Goal: Task Accomplishment & Management: Manage account settings

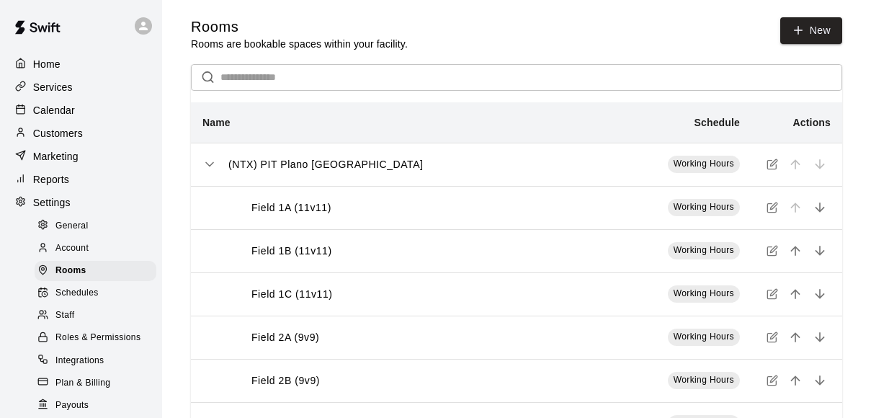
scroll to position [99, 0]
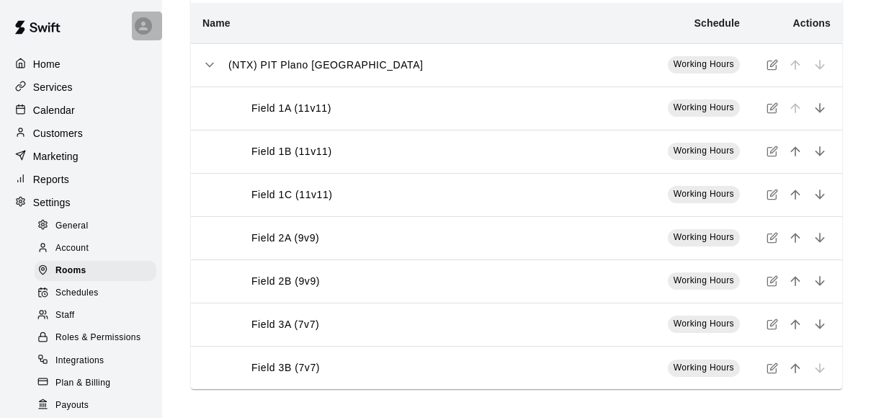
click at [146, 25] on icon at bounding box center [143, 25] width 13 height 13
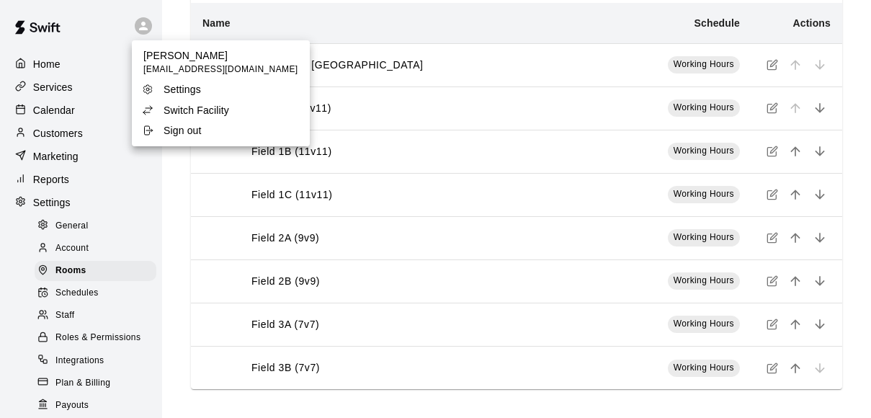
click at [193, 109] on p "Switch Facility" at bounding box center [197, 110] width 66 height 14
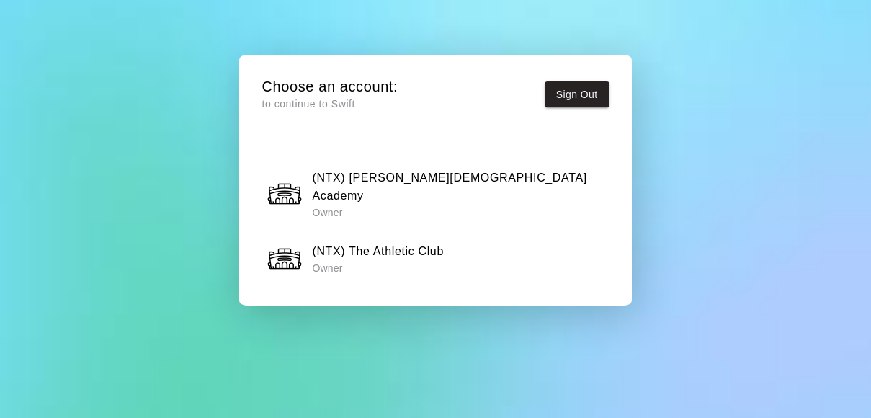
scroll to position [1089, 0]
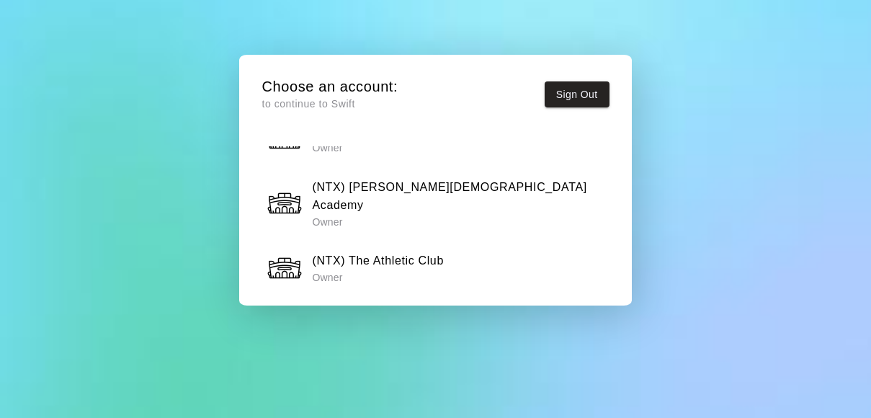
click at [371, 251] on h6 "(NTX) The Athletic Club" at bounding box center [378, 260] width 132 height 19
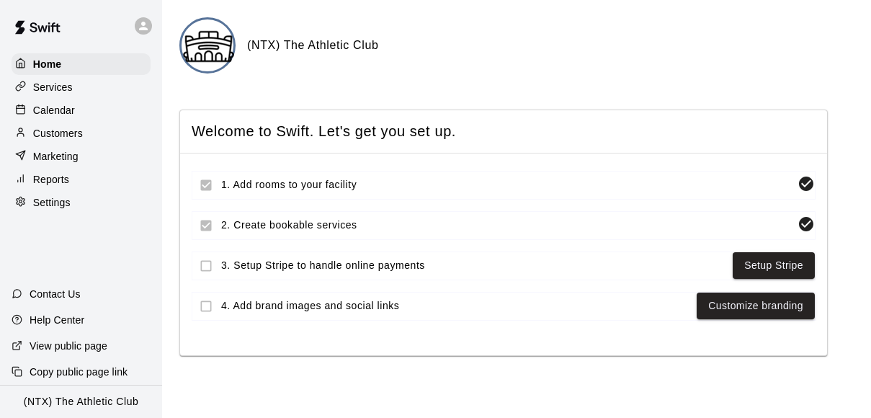
click at [146, 24] on icon at bounding box center [143, 25] width 13 height 13
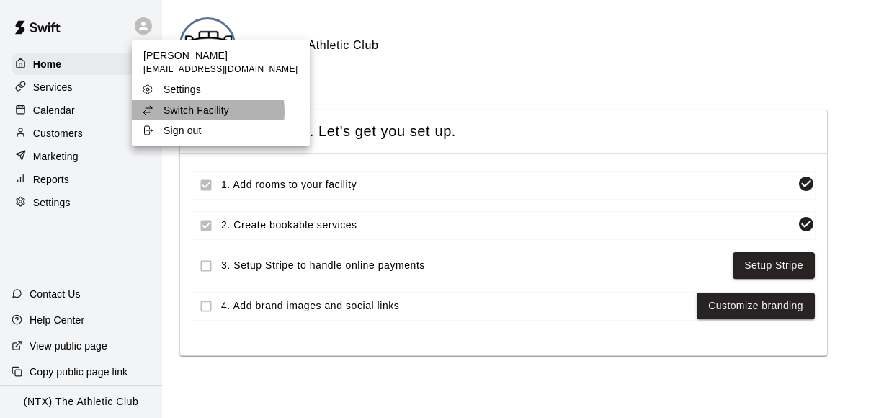
click at [207, 112] on p "Switch Facility" at bounding box center [197, 110] width 66 height 14
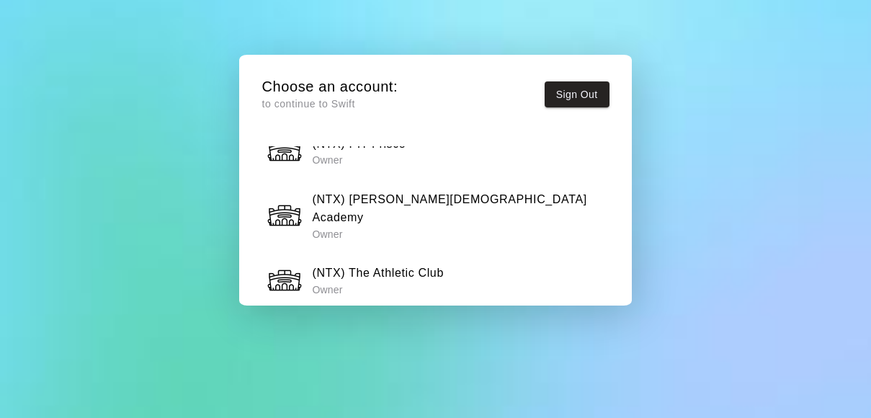
scroll to position [1074, 0]
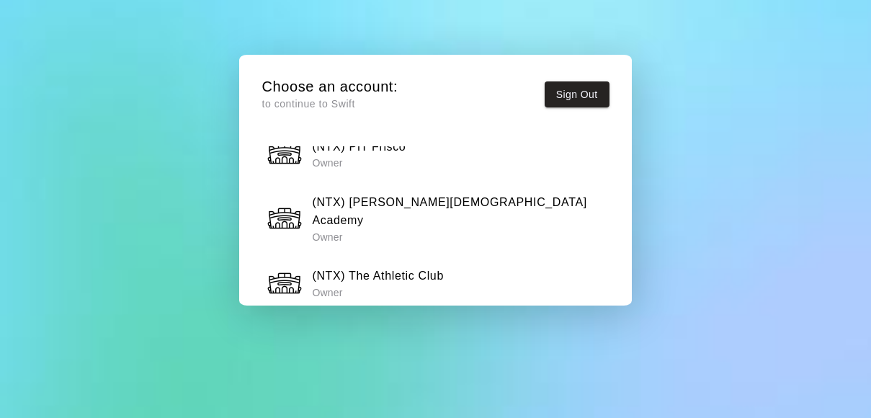
click at [411, 267] on h6 "(NTX) The Athletic Club" at bounding box center [378, 276] width 132 height 19
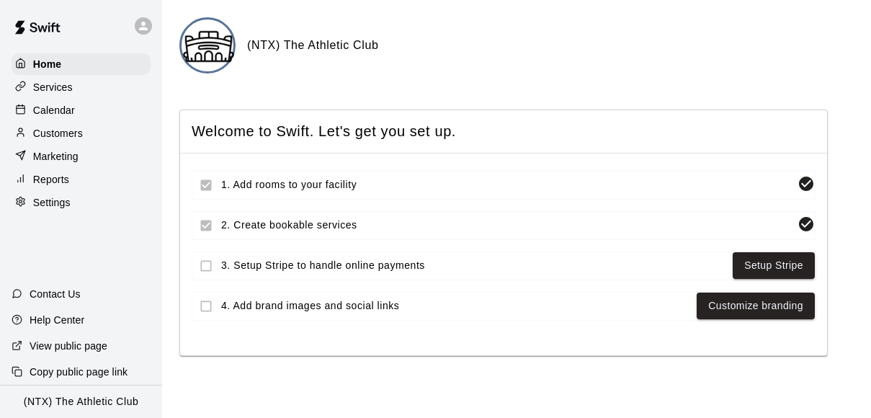
click at [55, 107] on p "Calendar" at bounding box center [54, 110] width 42 height 14
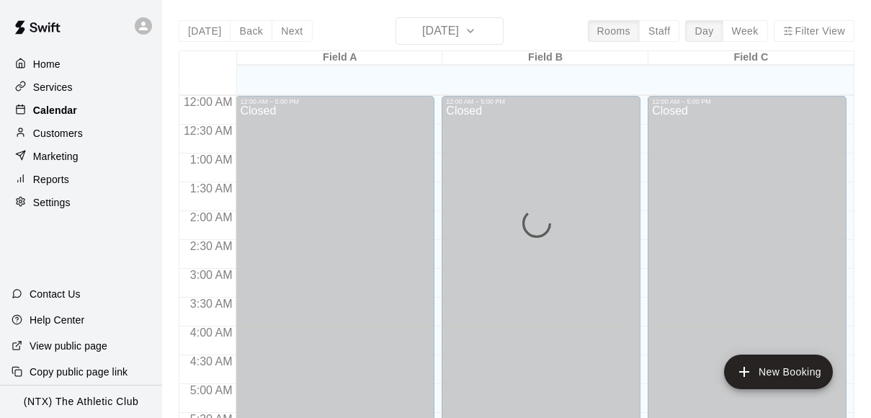
scroll to position [827, 0]
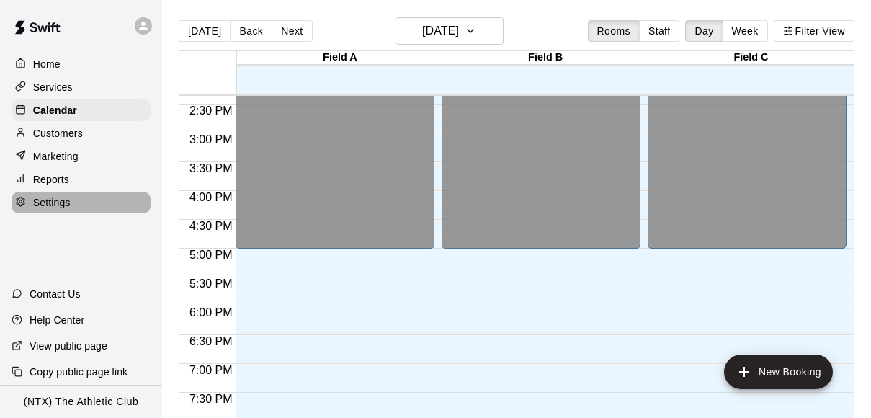
click at [59, 202] on p "Settings" at bounding box center [51, 202] width 37 height 14
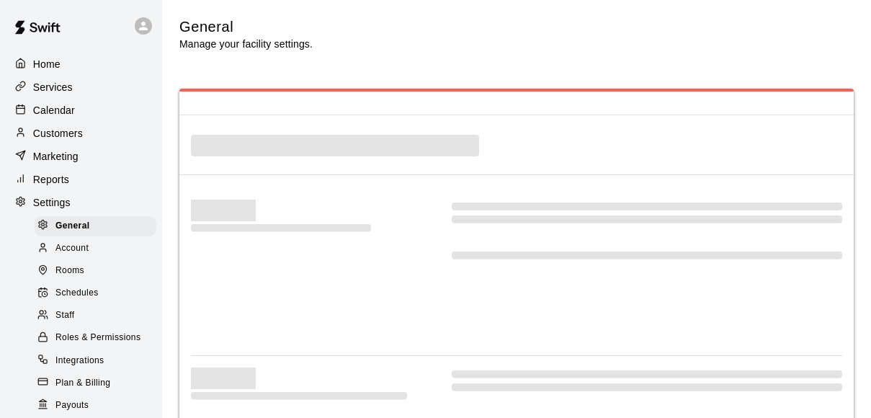
select select "**"
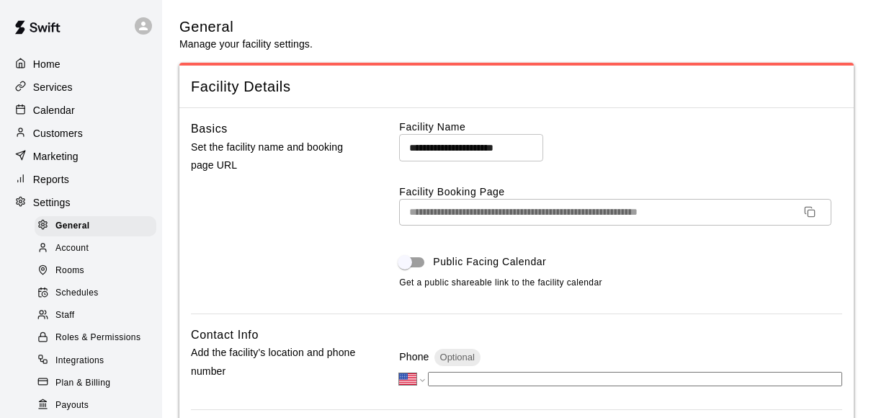
click at [81, 268] on span "Rooms" at bounding box center [69, 271] width 29 height 14
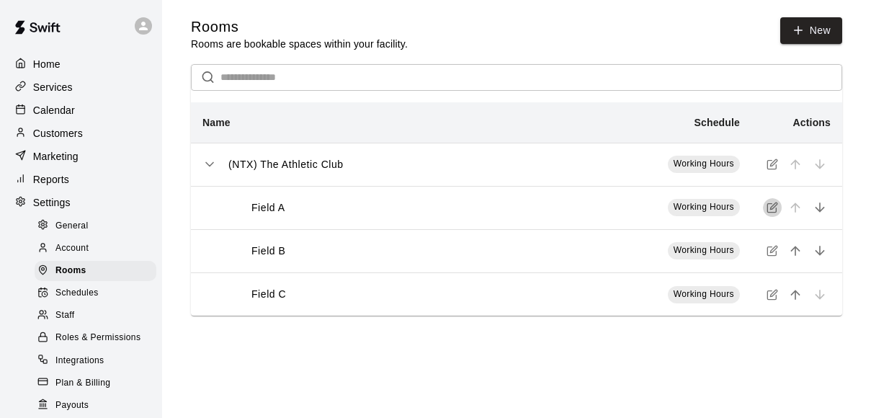
click at [771, 205] on icon "simple table" at bounding box center [772, 208] width 12 height 12
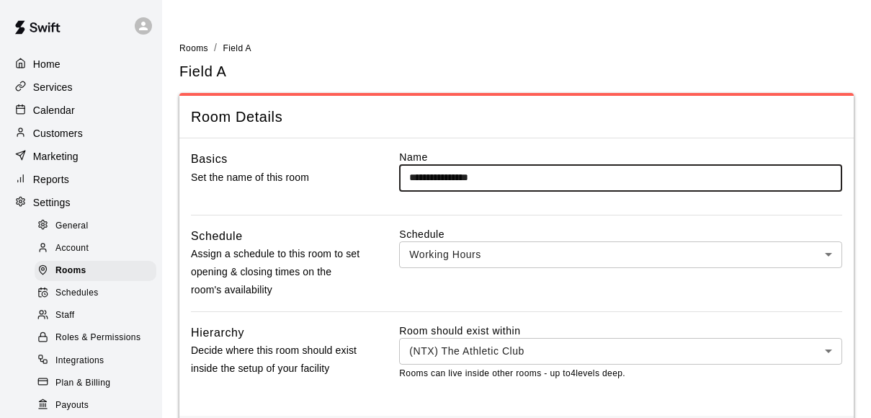
scroll to position [64, 0]
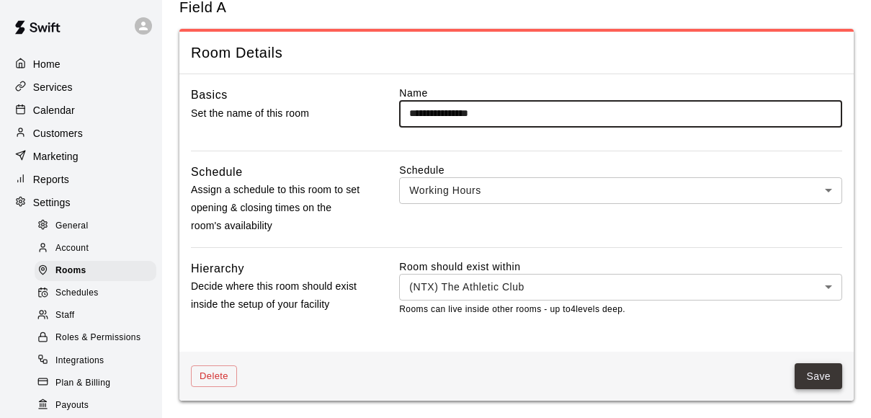
type input "**********"
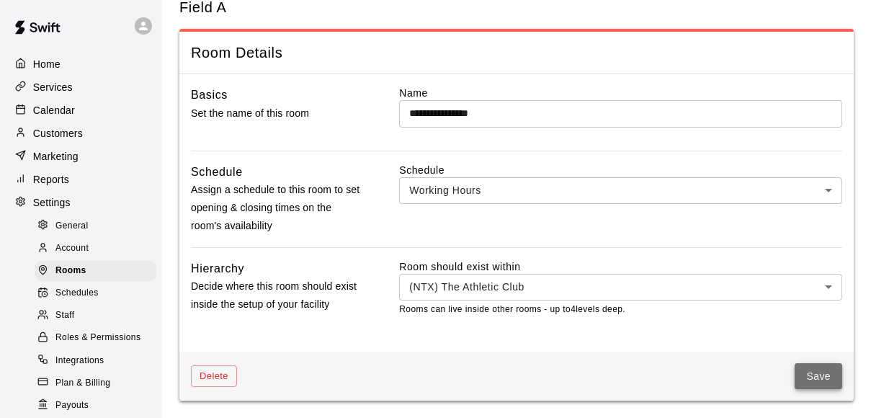
click at [811, 366] on button "Save" at bounding box center [819, 376] width 48 height 27
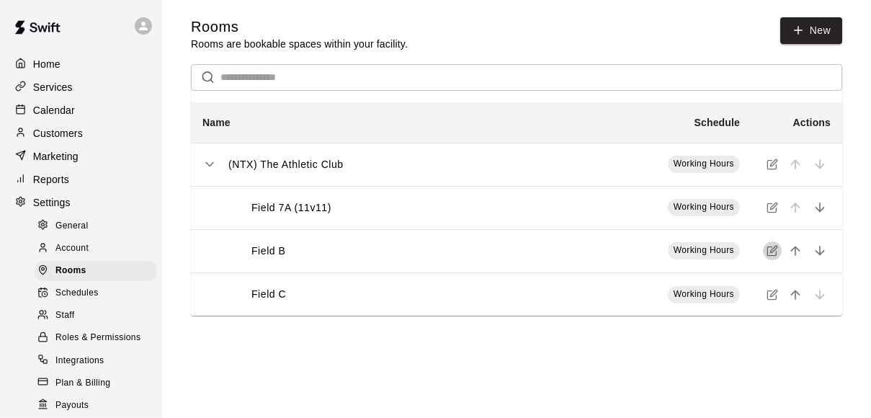
click at [773, 251] on icon "simple table" at bounding box center [773, 249] width 6 height 6
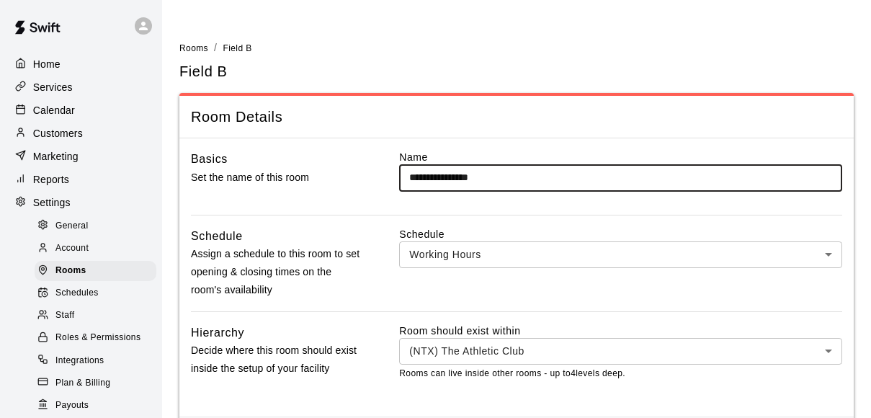
type input "**********"
click at [824, 303] on div "**********" at bounding box center [516, 276] width 674 height 277
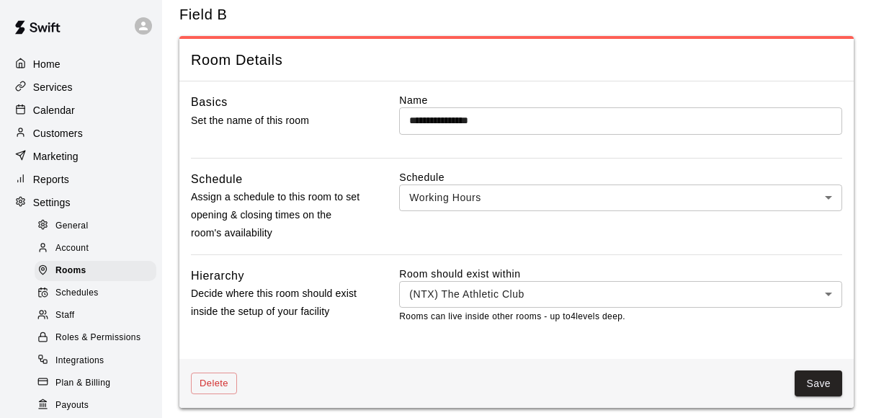
scroll to position [64, 0]
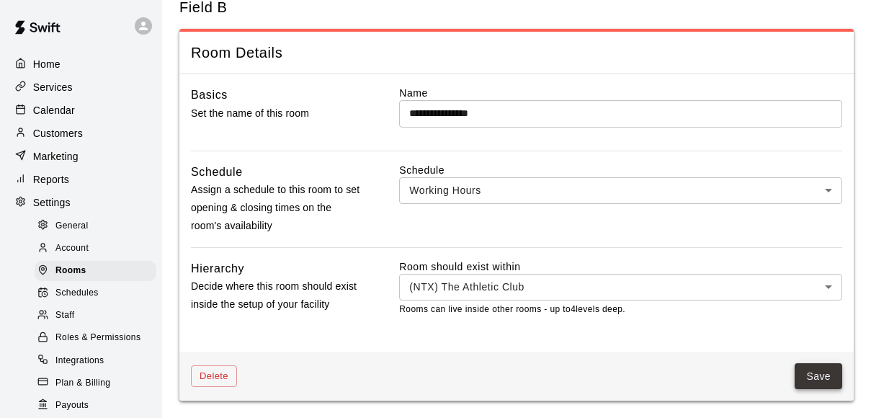
click at [820, 373] on button "Save" at bounding box center [819, 376] width 48 height 27
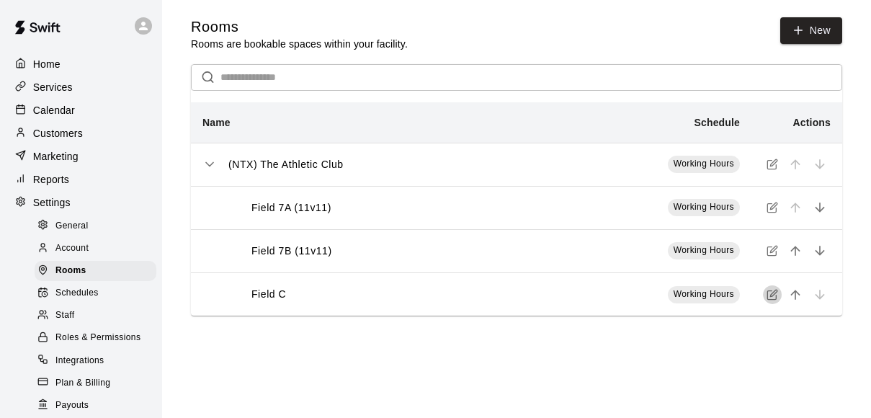
click at [767, 291] on icon "simple table" at bounding box center [771, 294] width 9 height 9
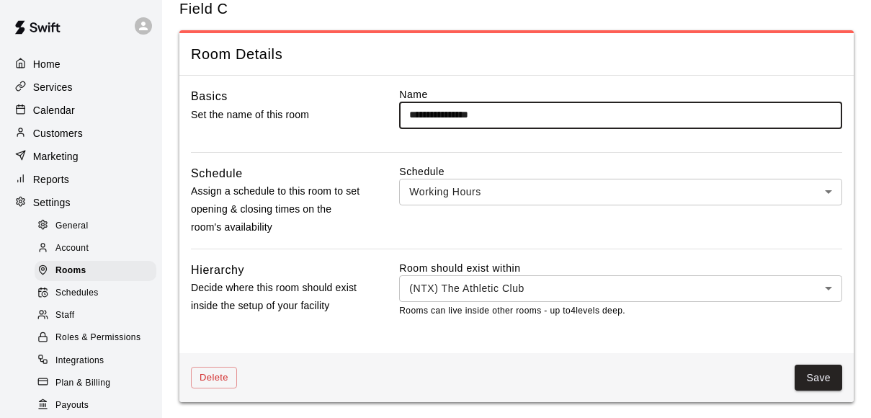
scroll to position [64, 0]
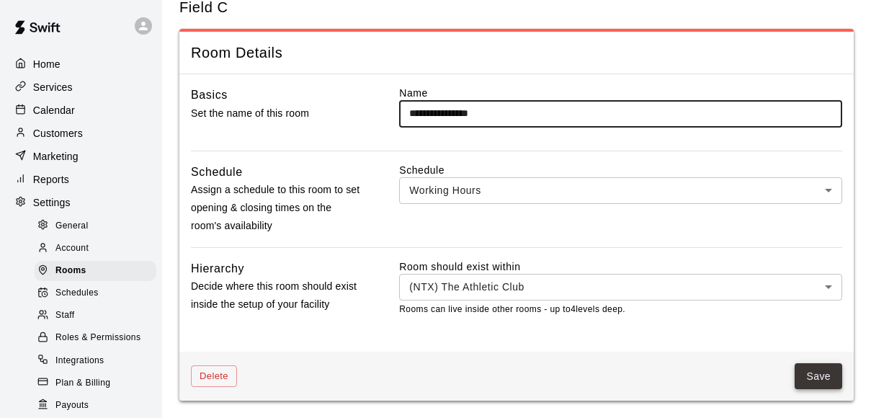
type input "**********"
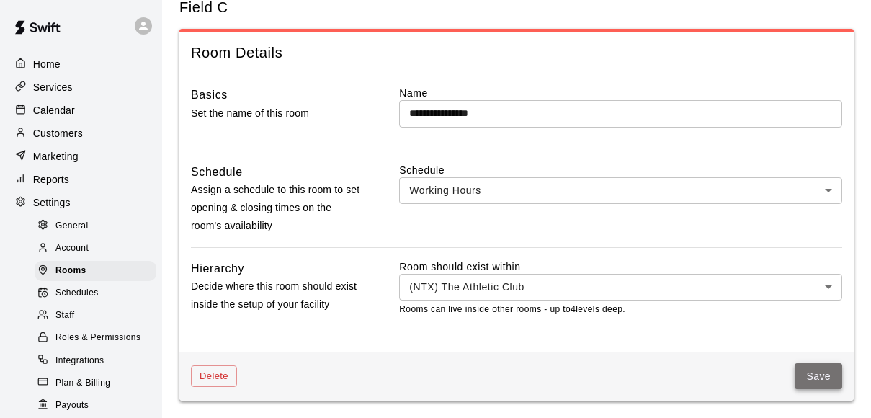
click at [825, 371] on button "Save" at bounding box center [819, 376] width 48 height 27
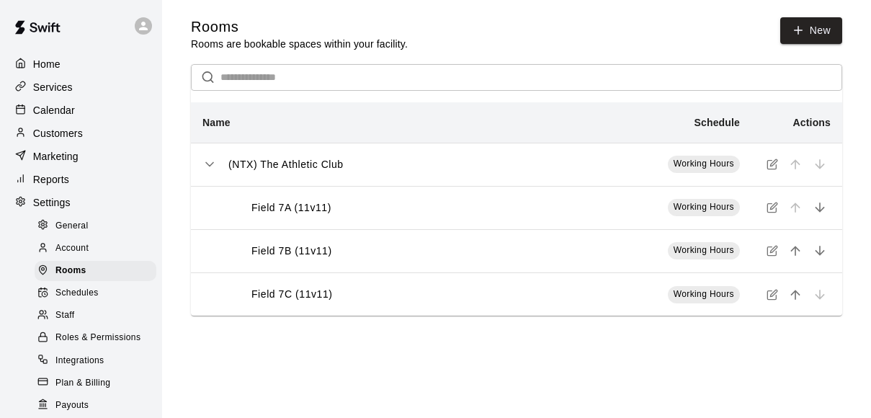
click at [48, 63] on p "Home" at bounding box center [46, 64] width 27 height 14
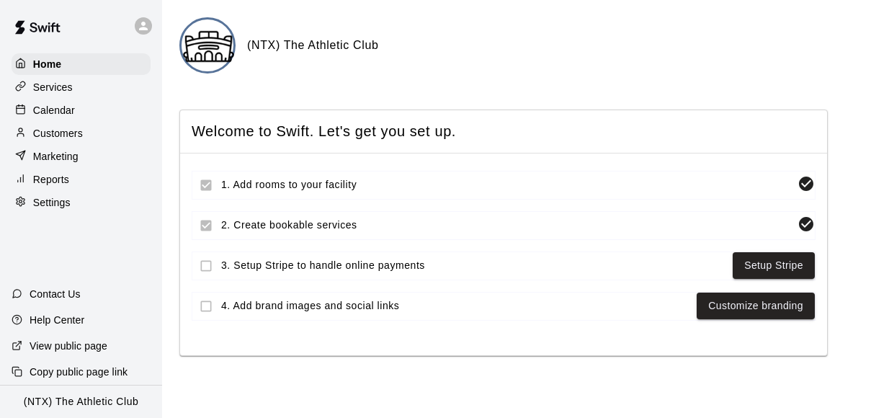
click at [142, 30] on icon at bounding box center [143, 25] width 13 height 13
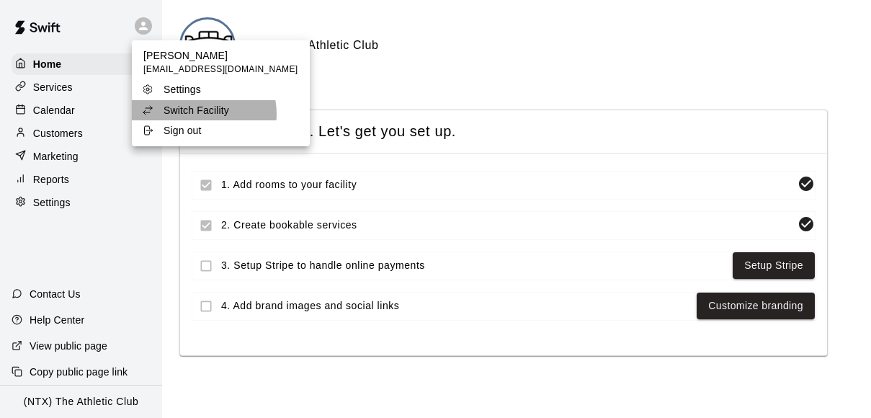
click at [199, 114] on p "Switch Facility" at bounding box center [197, 110] width 66 height 14
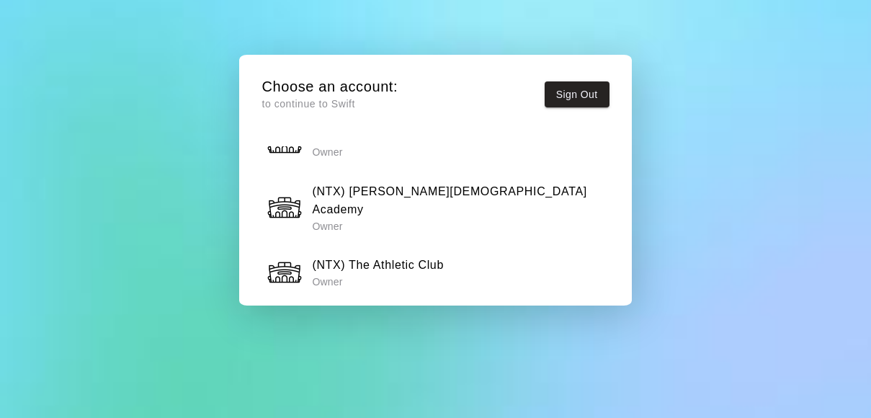
scroll to position [1070, 0]
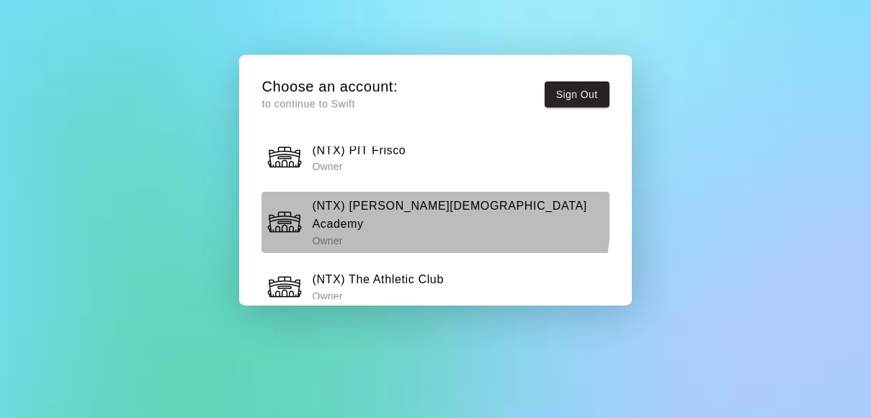
click at [391, 197] on h6 "(NTX) [PERSON_NAME][DEMOGRAPHIC_DATA] Academy" at bounding box center [458, 215] width 292 height 37
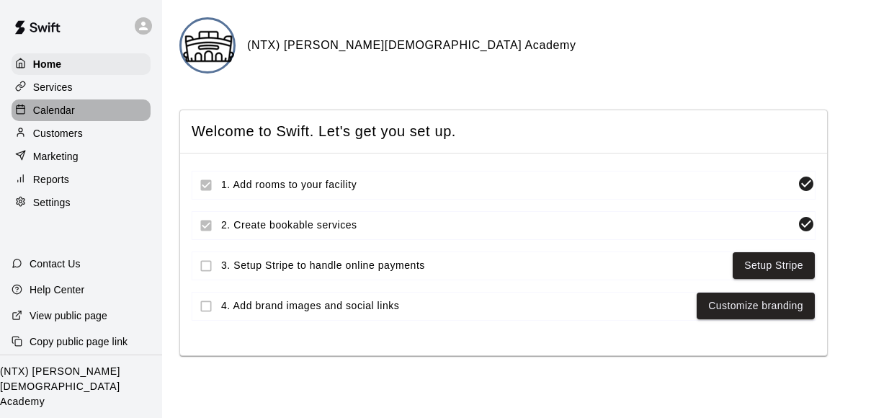
click at [58, 112] on p "Calendar" at bounding box center [54, 110] width 42 height 14
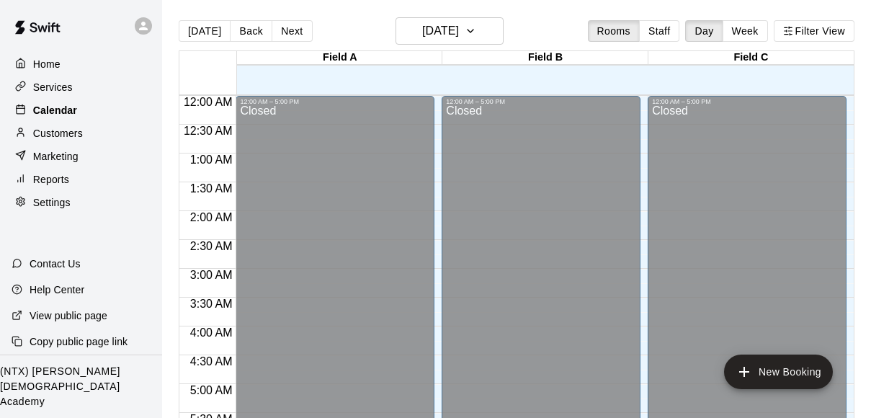
scroll to position [828, 0]
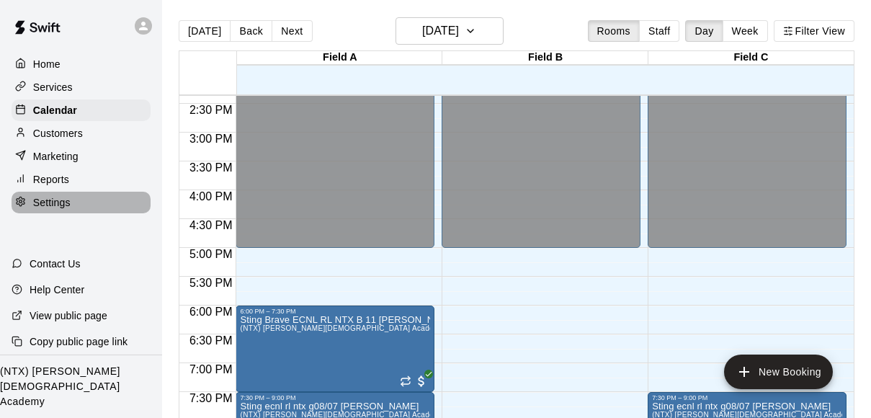
click at [56, 195] on p "Settings" at bounding box center [51, 202] width 37 height 14
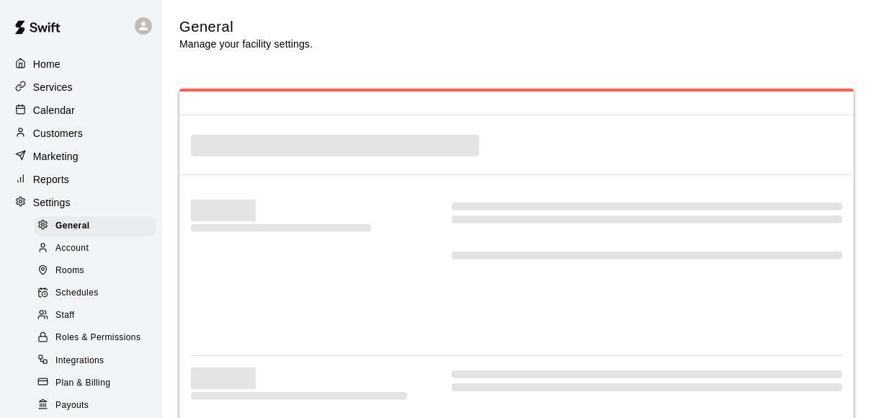
select select "**"
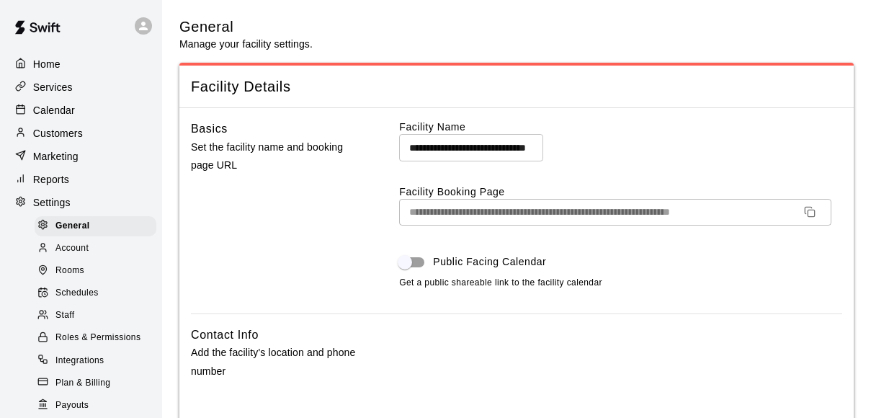
click at [73, 270] on span "Rooms" at bounding box center [69, 271] width 29 height 14
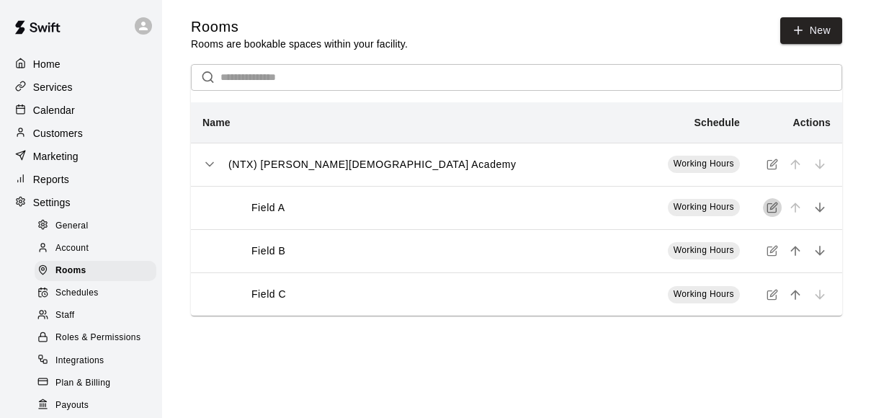
click at [772, 207] on icon "simple table" at bounding box center [773, 206] width 6 height 6
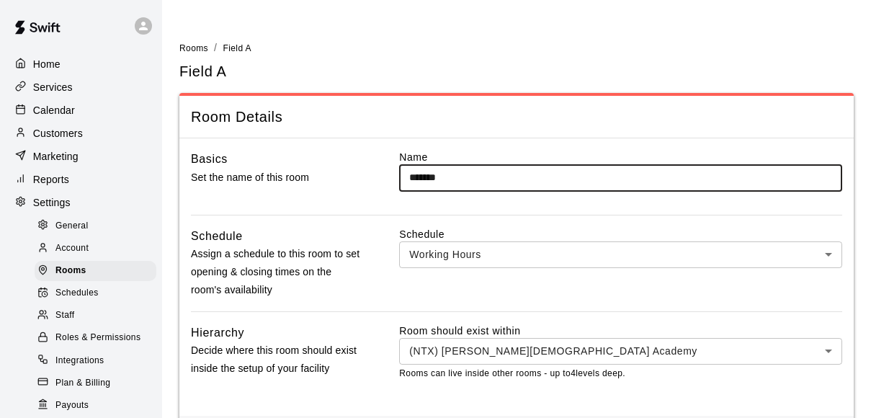
scroll to position [64, 0]
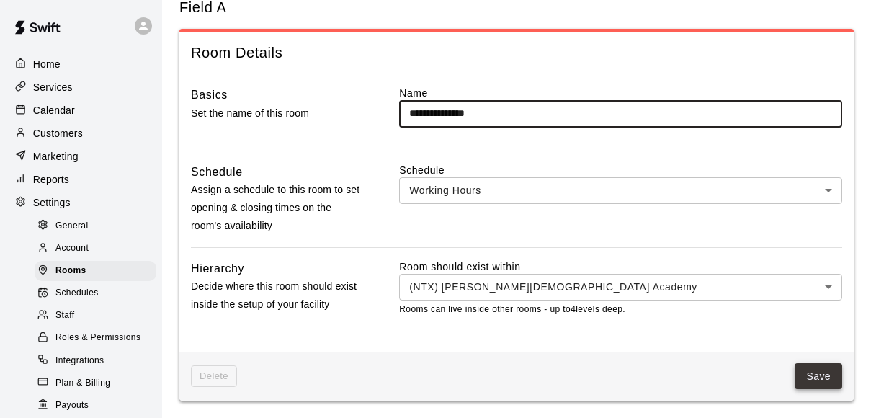
type input "**********"
click at [817, 379] on button "Save" at bounding box center [819, 376] width 48 height 27
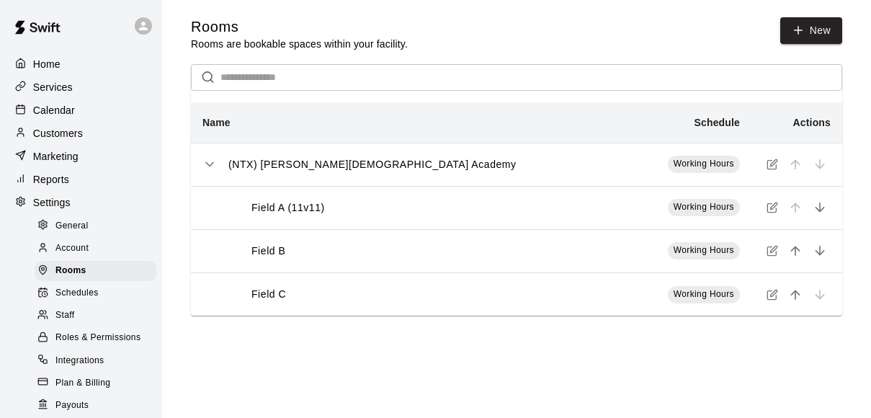
click at [772, 251] on icon "simple table" at bounding box center [772, 251] width 12 height 12
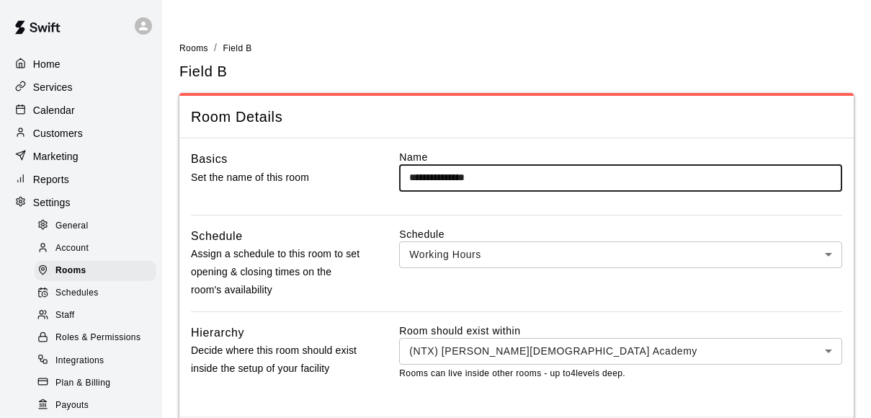
scroll to position [64, 0]
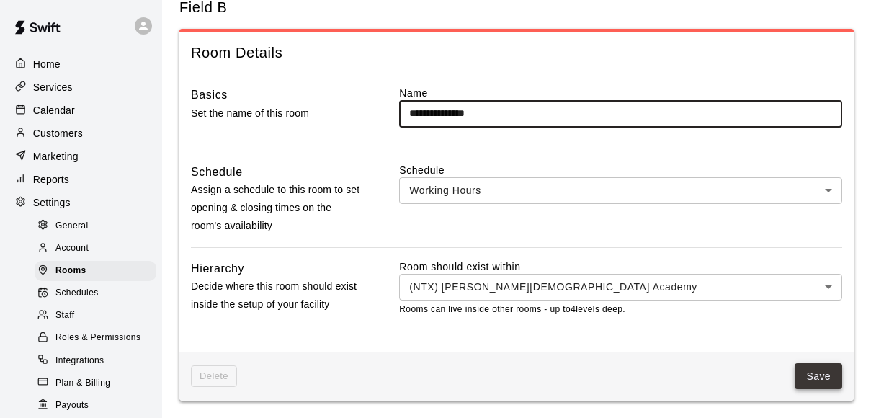
type input "**********"
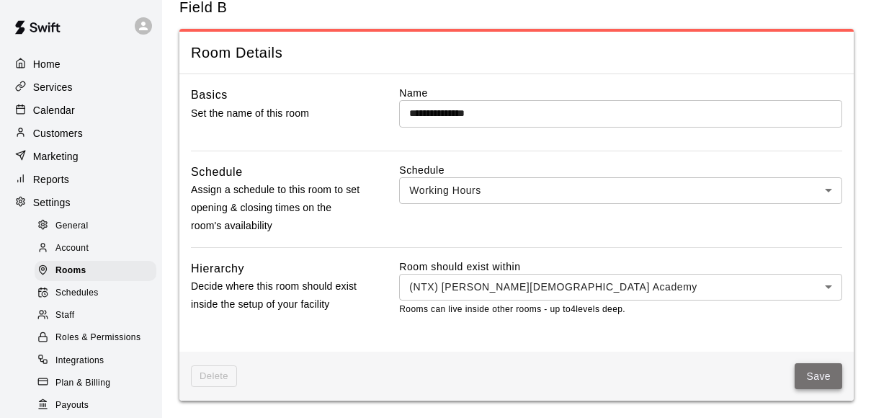
click at [812, 372] on button "Save" at bounding box center [819, 376] width 48 height 27
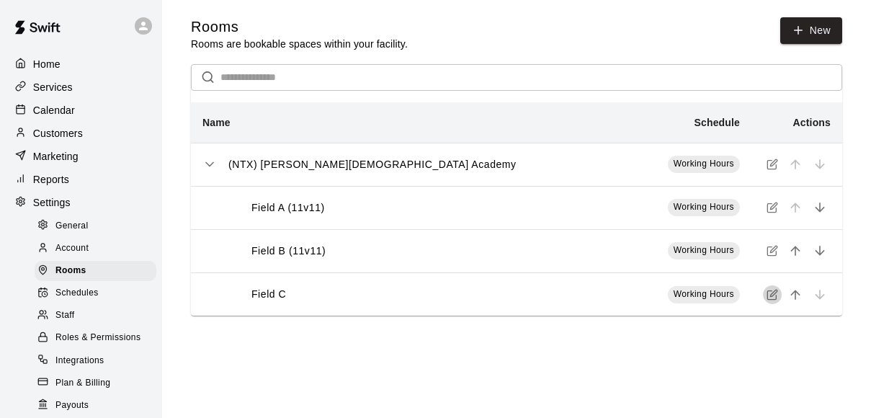
click at [767, 294] on icon "simple table" at bounding box center [771, 294] width 9 height 9
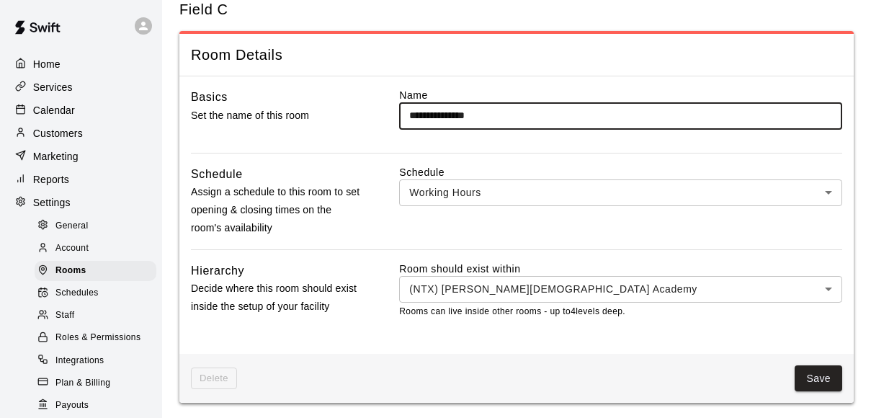
scroll to position [64, 0]
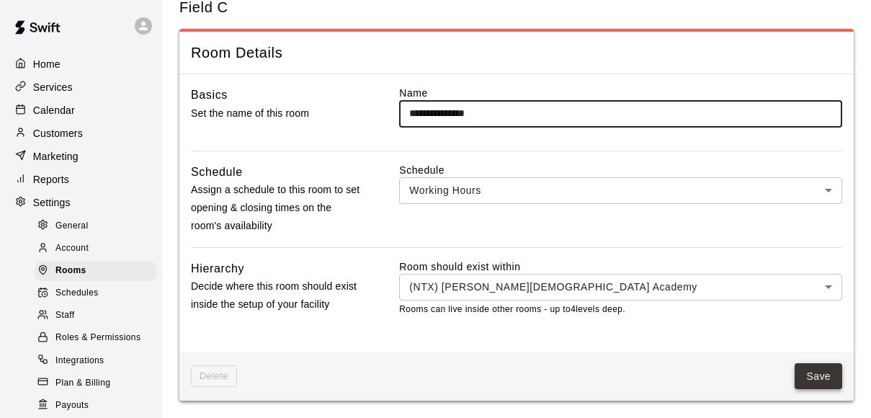
type input "**********"
click at [821, 375] on button "Save" at bounding box center [819, 376] width 48 height 27
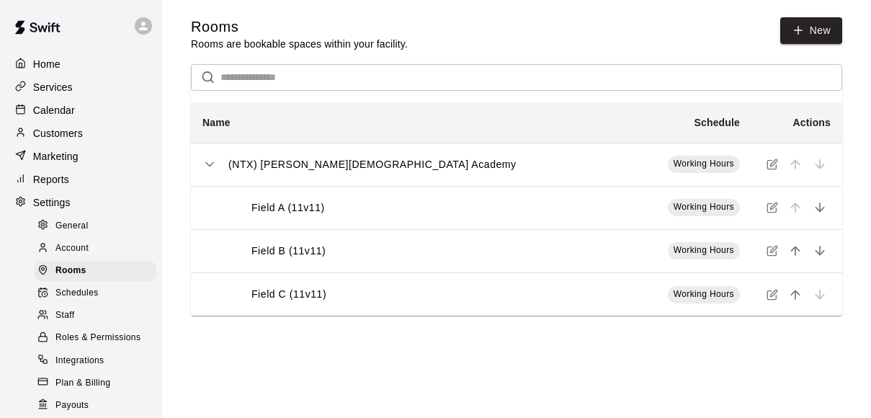
click at [147, 23] on icon at bounding box center [143, 25] width 13 height 13
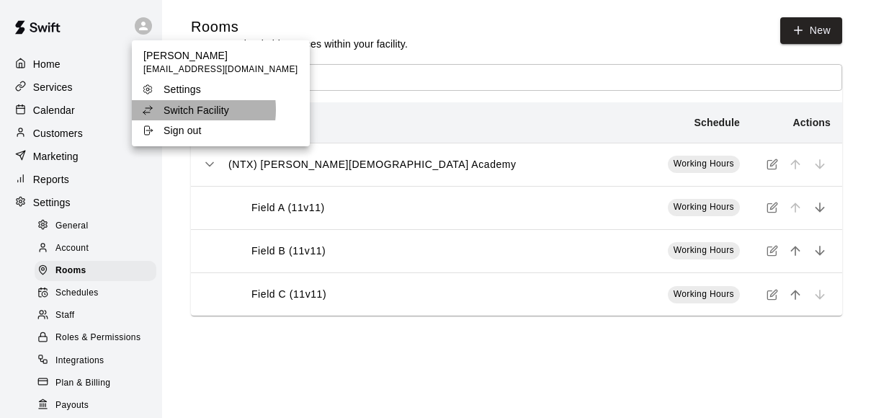
click at [180, 109] on p "Switch Facility" at bounding box center [197, 110] width 66 height 14
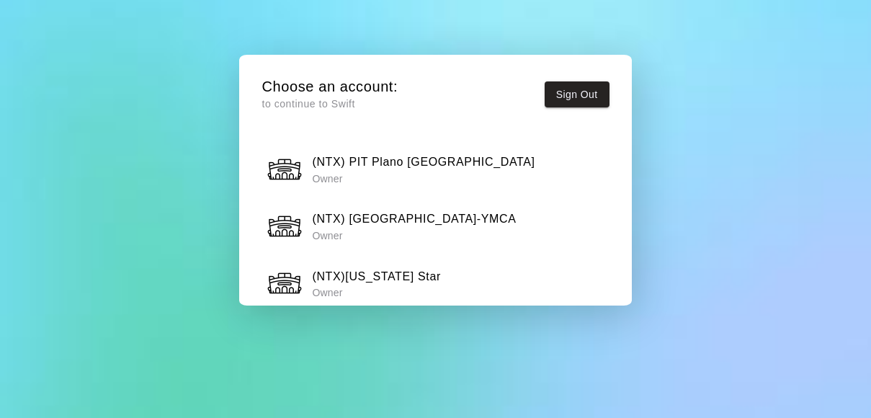
scroll to position [1504, 0]
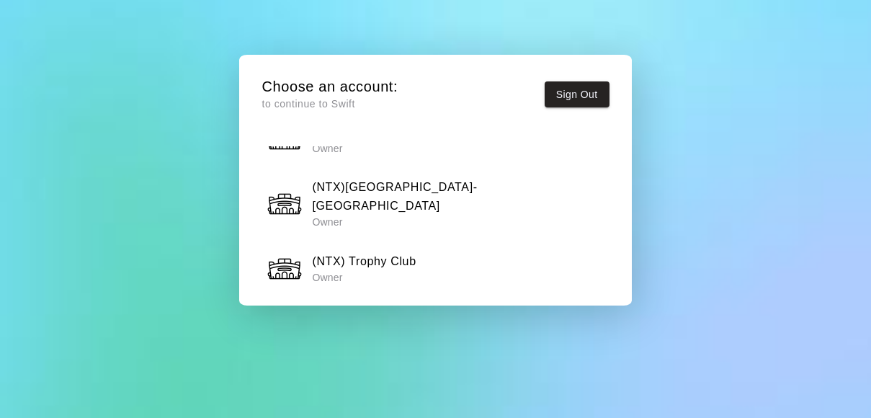
click at [421, 309] on h6 "(NTX) Adventure Landing" at bounding box center [382, 318] width 140 height 19
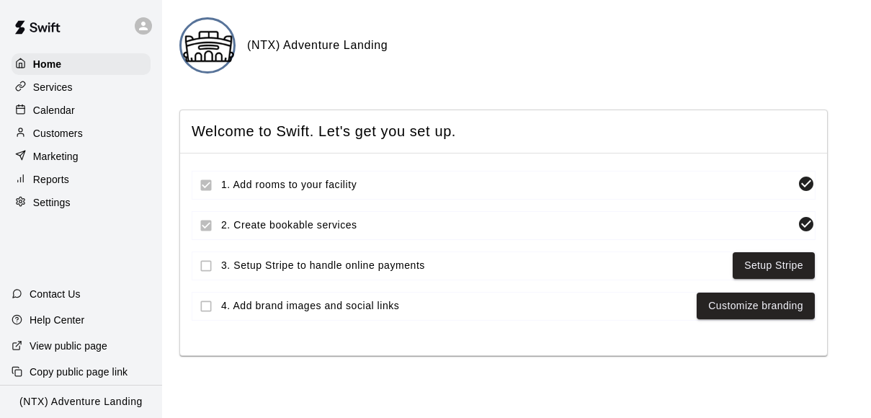
click at [57, 109] on p "Calendar" at bounding box center [54, 110] width 42 height 14
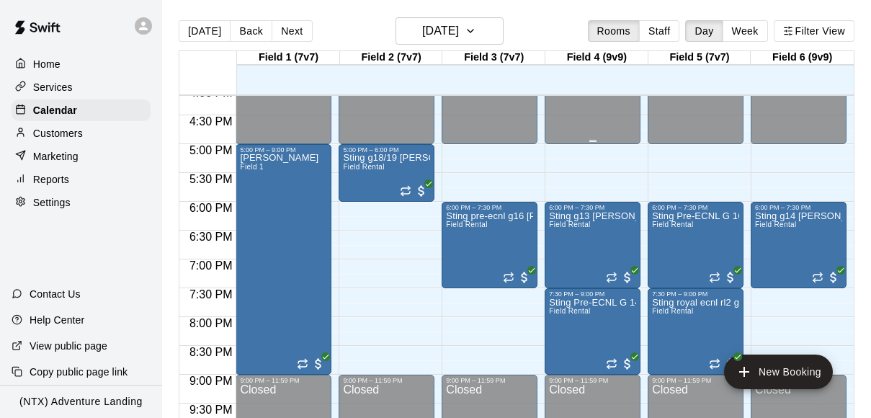
scroll to position [922, 0]
